Goal: Task Accomplishment & Management: Use online tool/utility

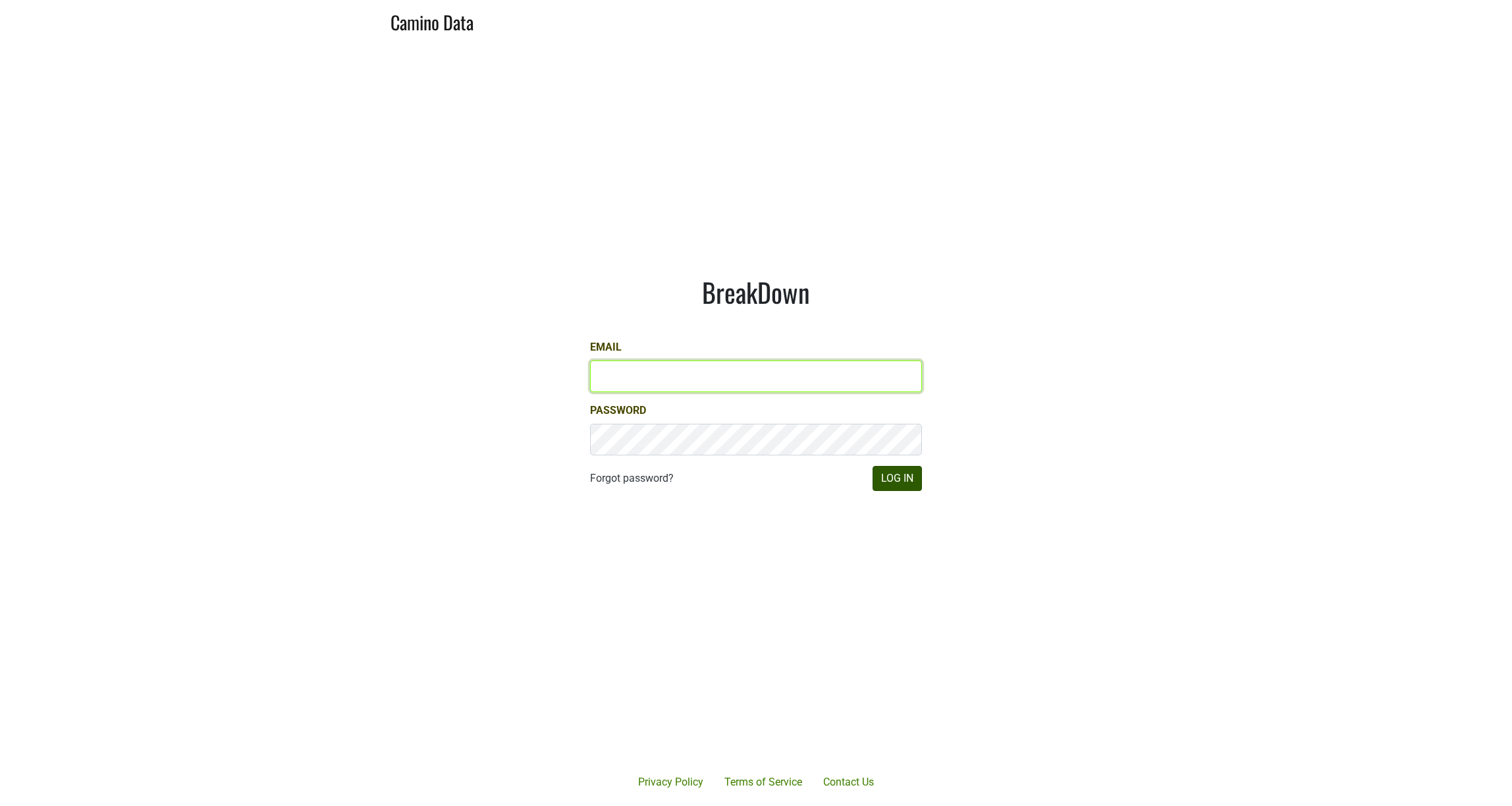
type input "josh@simonfamilyestate.com"
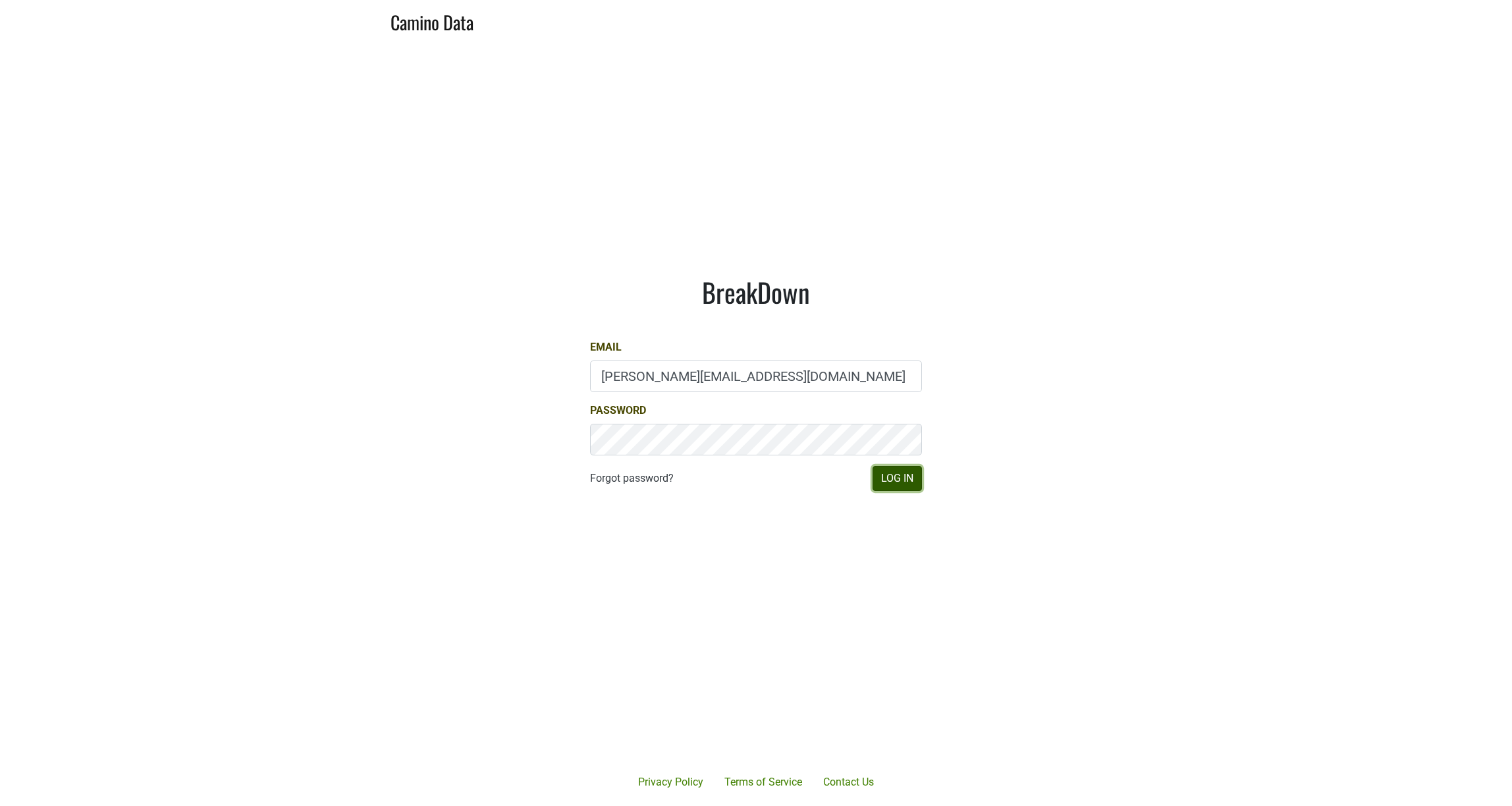
click at [905, 486] on button "Log In" at bounding box center [897, 478] width 49 height 25
